Goal: Communication & Community: Answer question/provide support

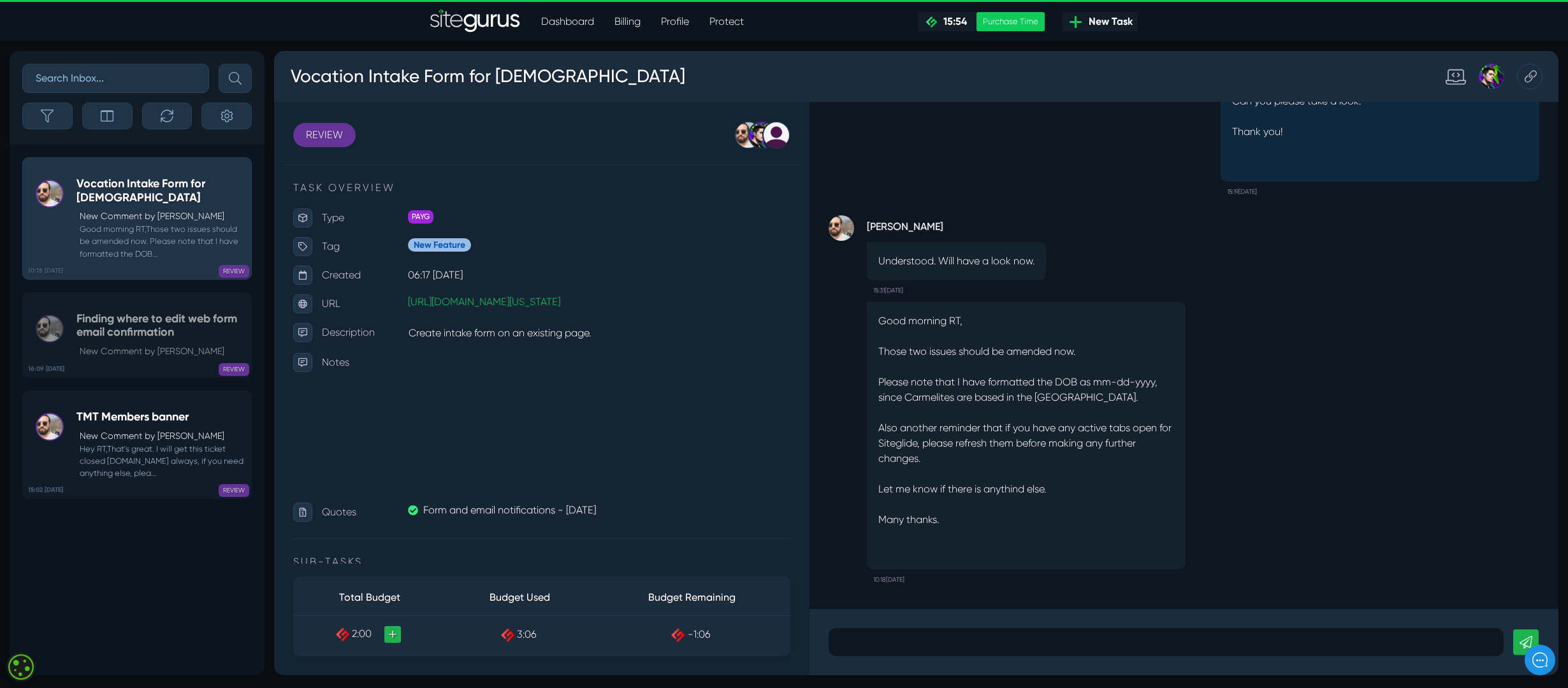
scroll to position [1, 0]
click at [922, 645] on p at bounding box center [1166, 642] width 656 height 15
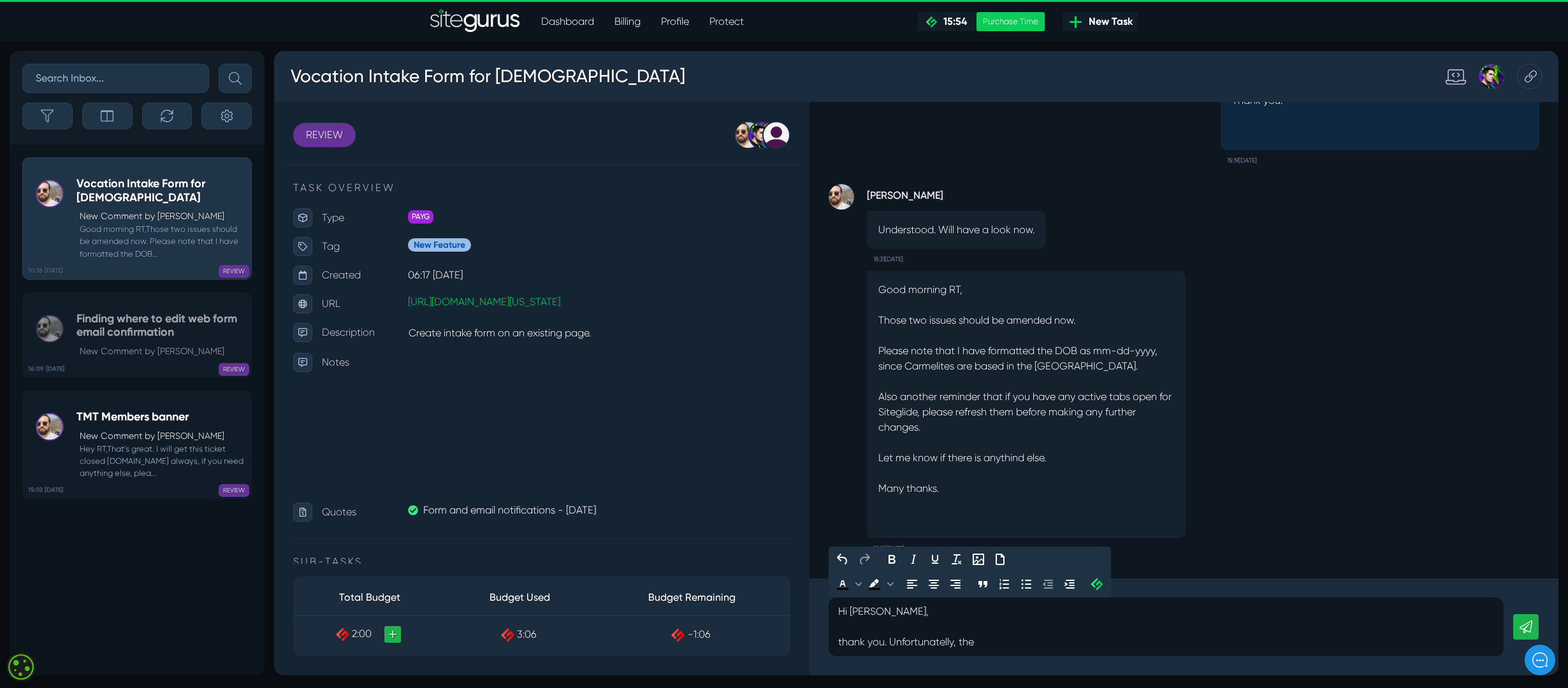
click at [896, 645] on p "thank you. Unfortunatelly, the" at bounding box center [1166, 642] width 656 height 15
click at [997, 641] on p "thank you. unfortunatelly, the" at bounding box center [1166, 642] width 656 height 15
click at [957, 644] on p "thank you. unfortunatelly, the DOB still shows the nu" at bounding box center [1166, 642] width 656 height 15
click at [1315, 645] on p "thank you. unfortunatelly, in the workflow email and Autorespondent email, the …" at bounding box center [1166, 642] width 656 height 15
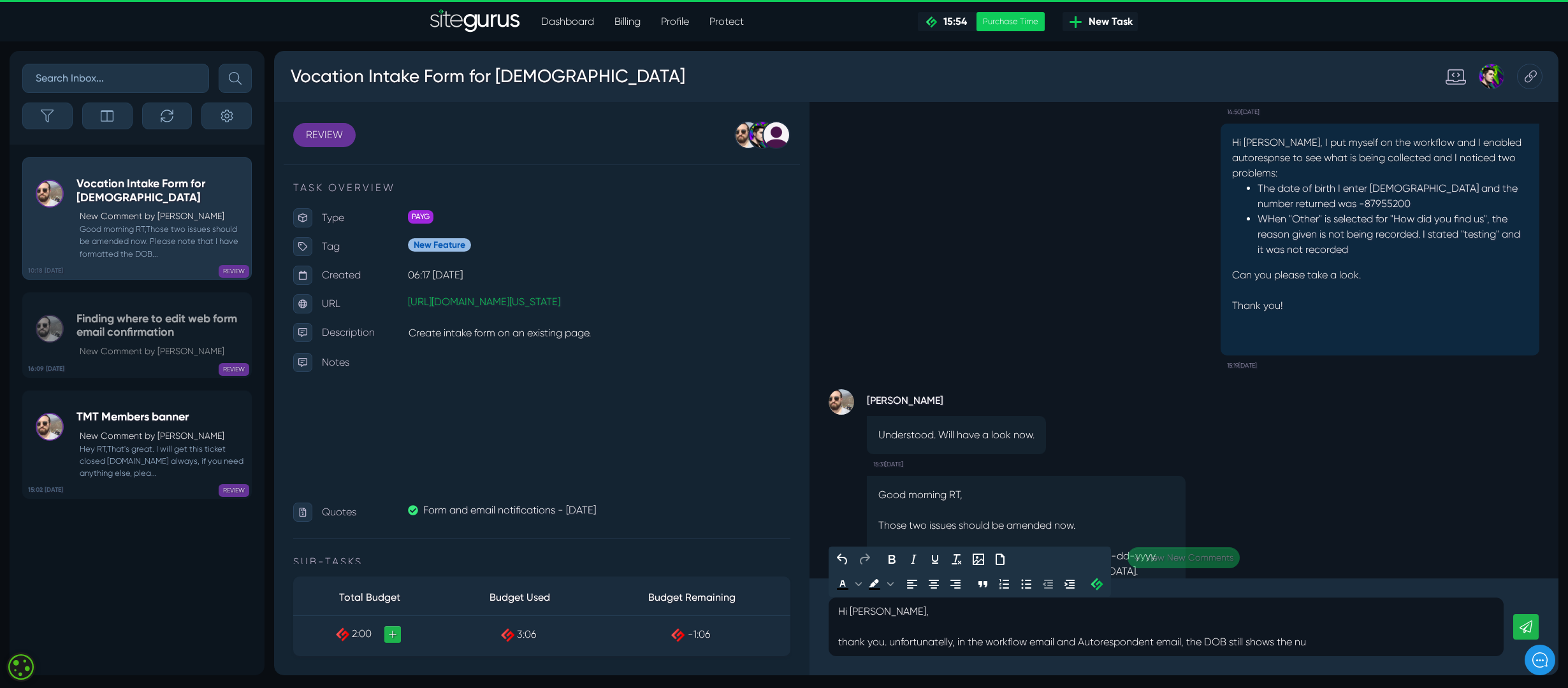
scroll to position [-256, 0]
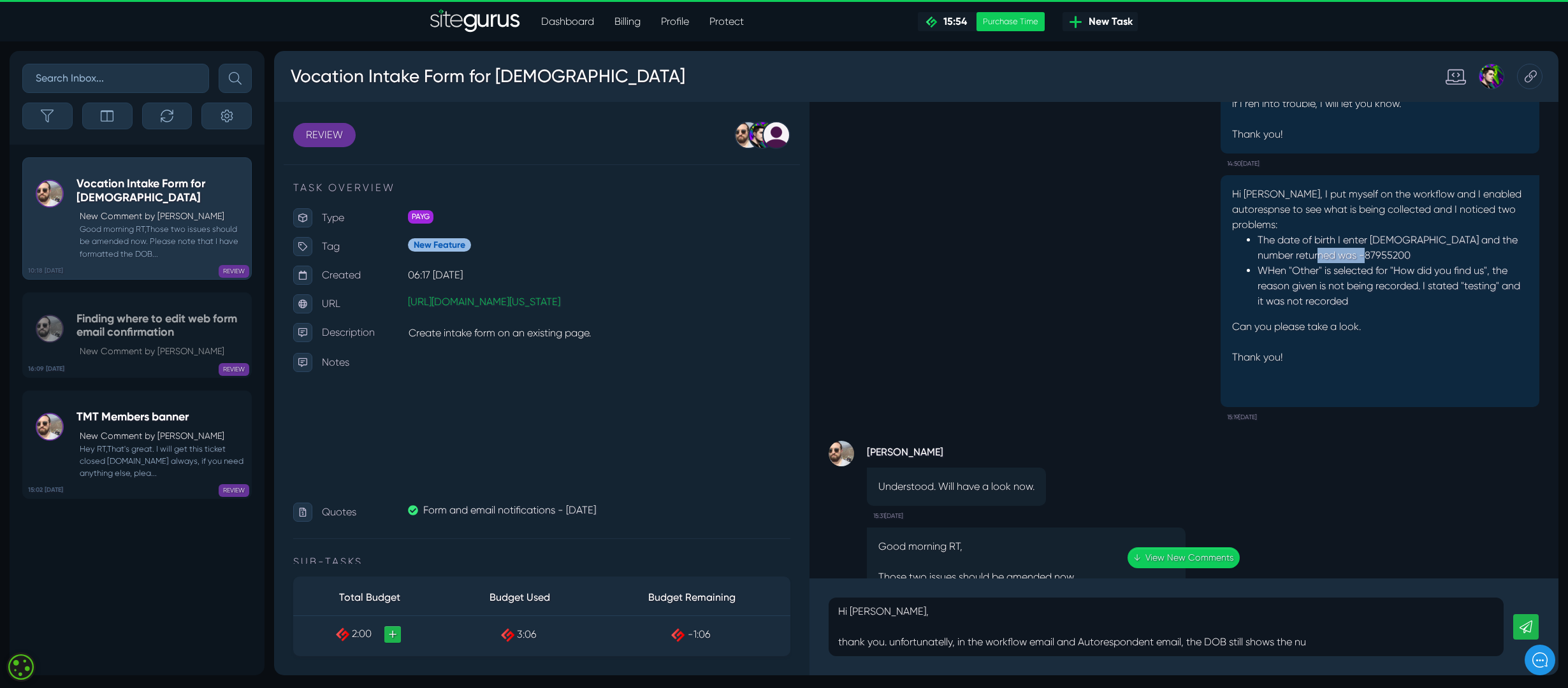
drag, startPoint x: 1312, startPoint y: 256, endPoint x: 1367, endPoint y: 250, distance: 55.3
click at [1367, 250] on li "The date of birth I enter [DEMOGRAPHIC_DATA] and the number returned was -87955…" at bounding box center [1393, 248] width 271 height 30
copy li "-87955200"
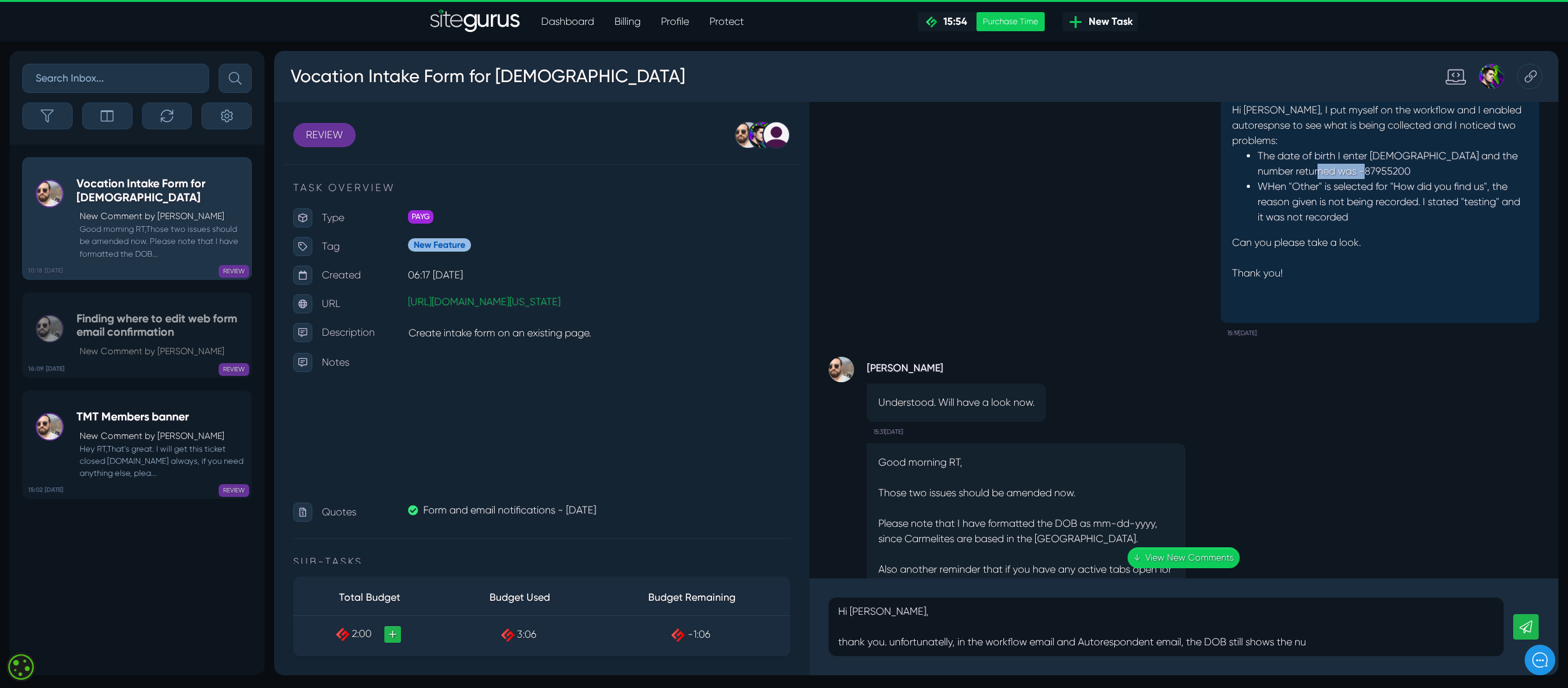
scroll to position [1, 0]
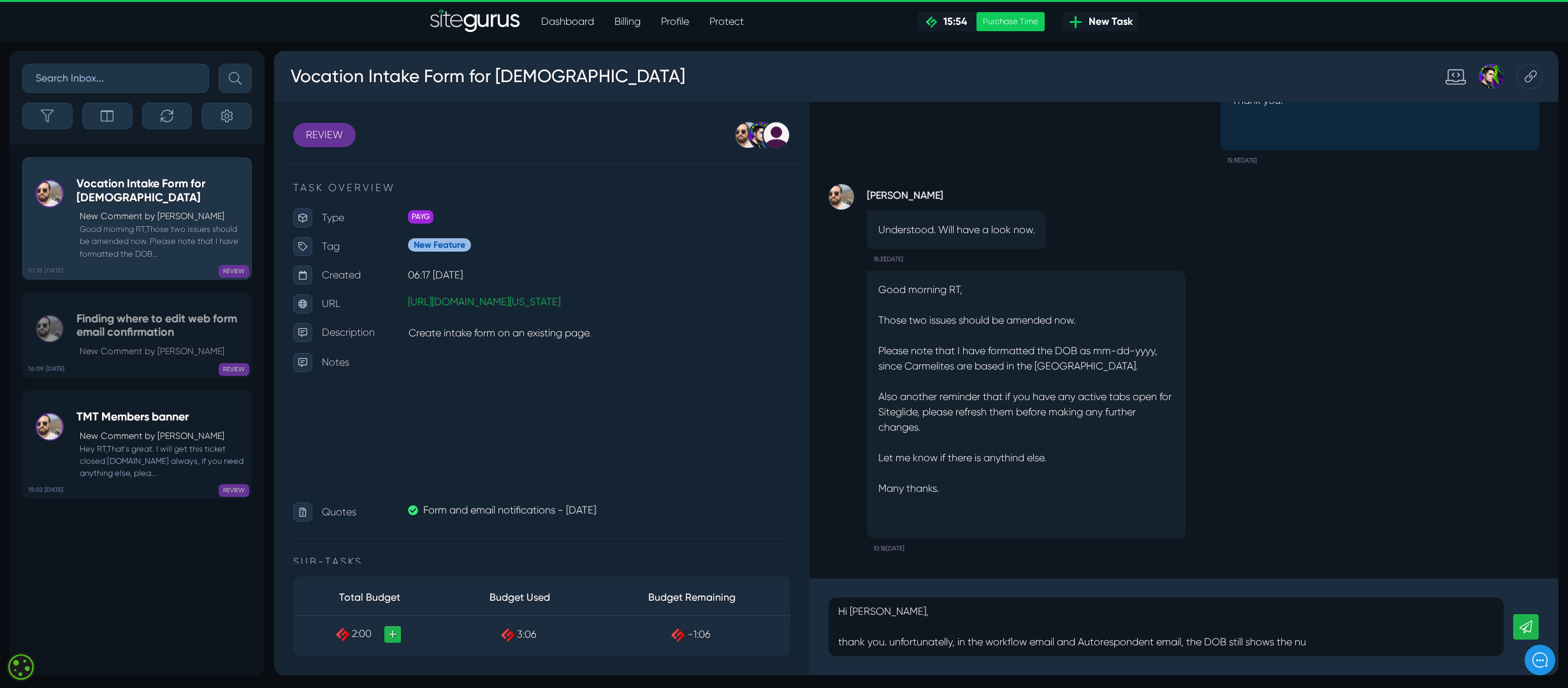
click at [1350, 647] on p "thank you. unfortunatelly, in the workflow email and Autorespondent email, the …" at bounding box center [1166, 642] width 656 height 15
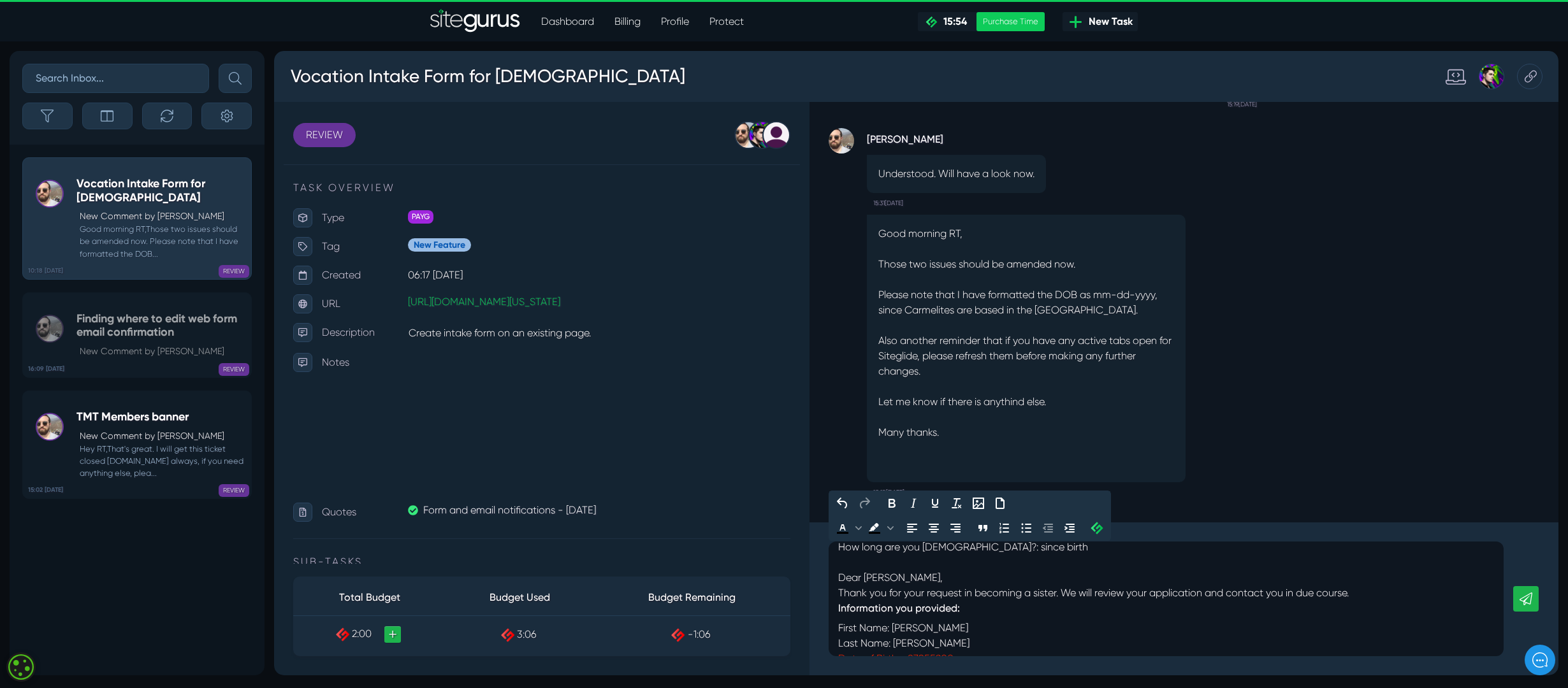
scroll to position [479, 0]
click at [848, 558] on p at bounding box center [1166, 562] width 656 height 15
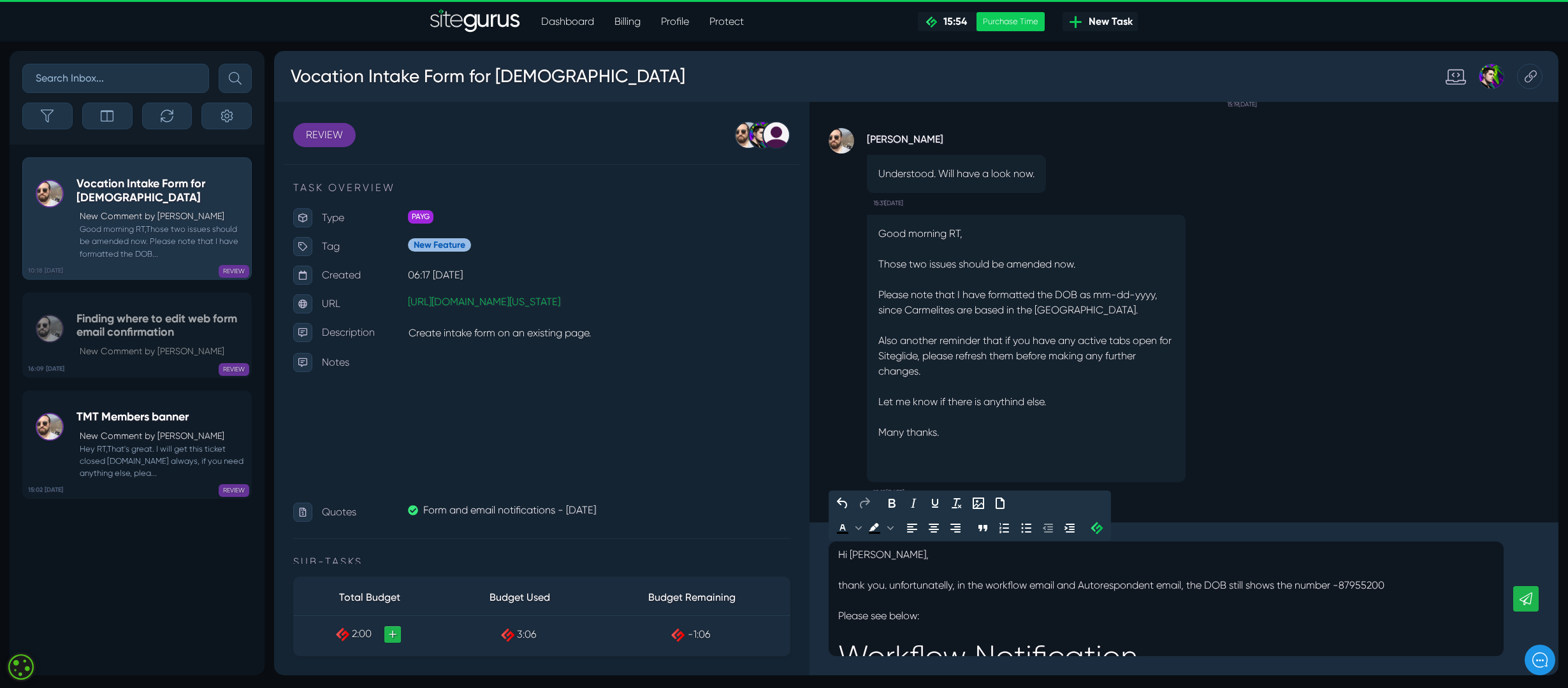
scroll to position [0, 0]
click at [839, 600] on p at bounding box center [1166, 601] width 656 height 15
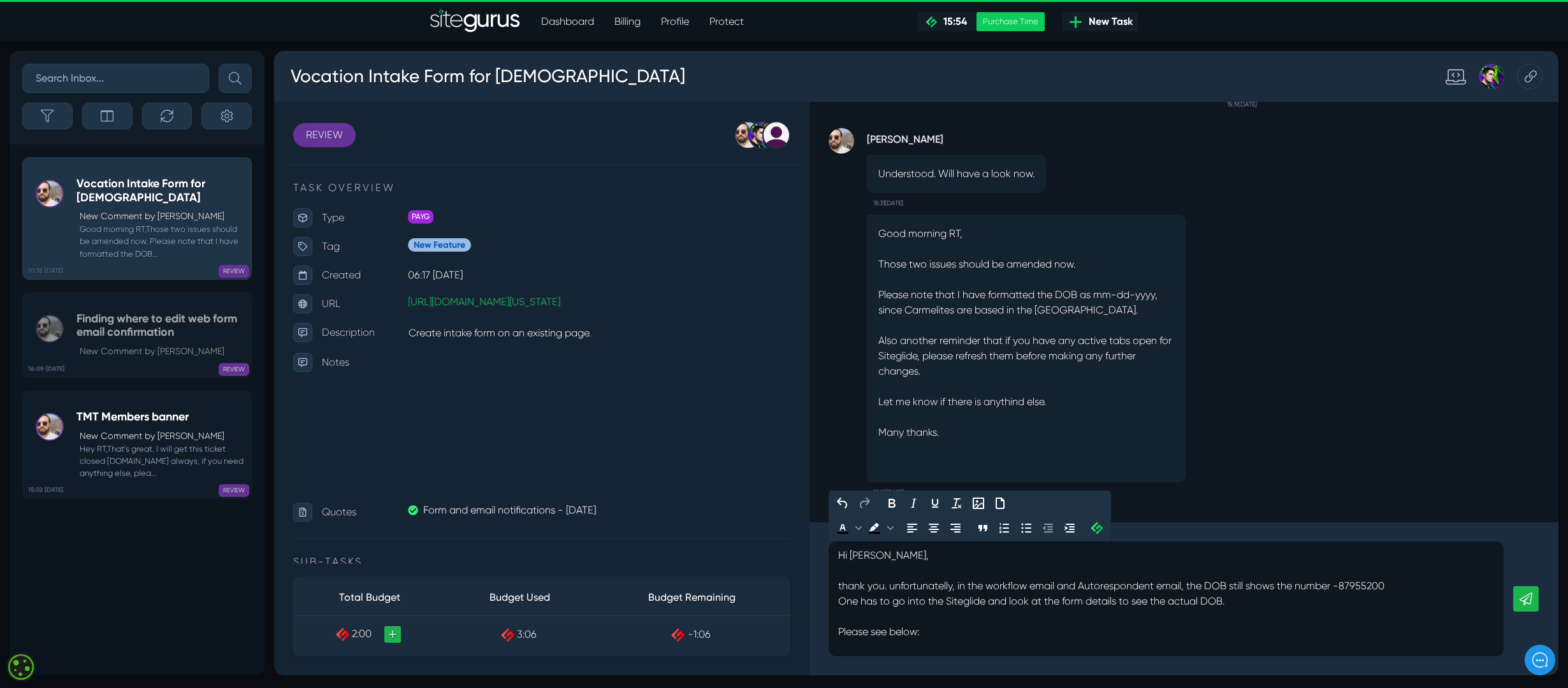
click at [1528, 598] on icon at bounding box center [1527, 599] width 13 height 13
